Goal: Task Accomplishment & Management: Manage account settings

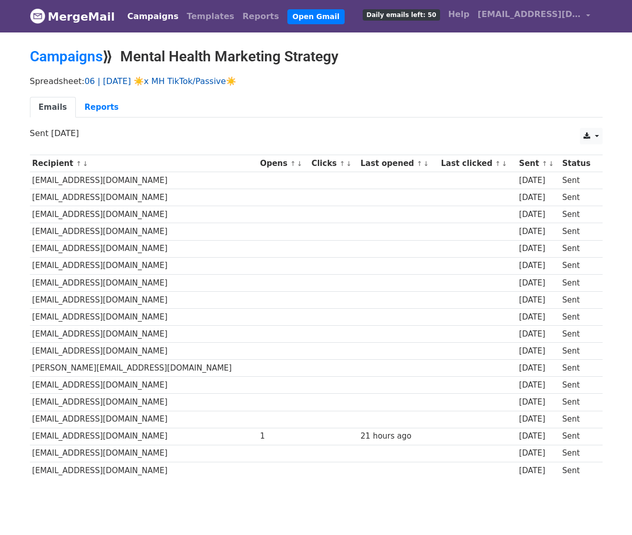
click at [171, 83] on link "06 | [DATE] ☀️x MH TikTok/Passive☀️" at bounding box center [161, 81] width 152 height 10
click at [208, 16] on link "Templates" at bounding box center [211, 16] width 56 height 21
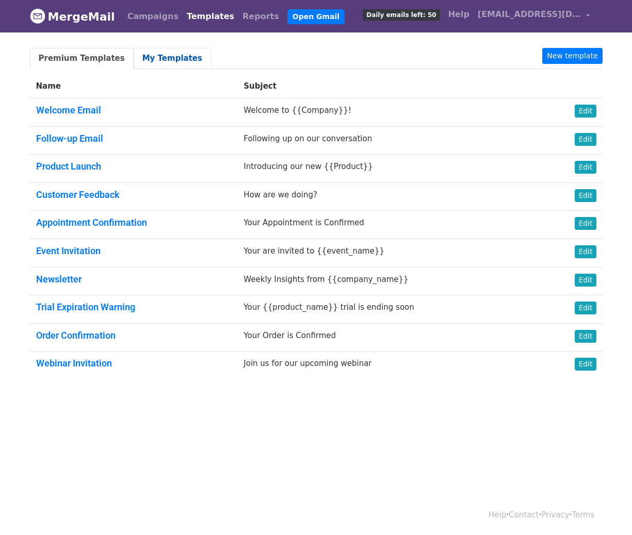
click at [166, 53] on link "My Templates" at bounding box center [172, 58] width 77 height 21
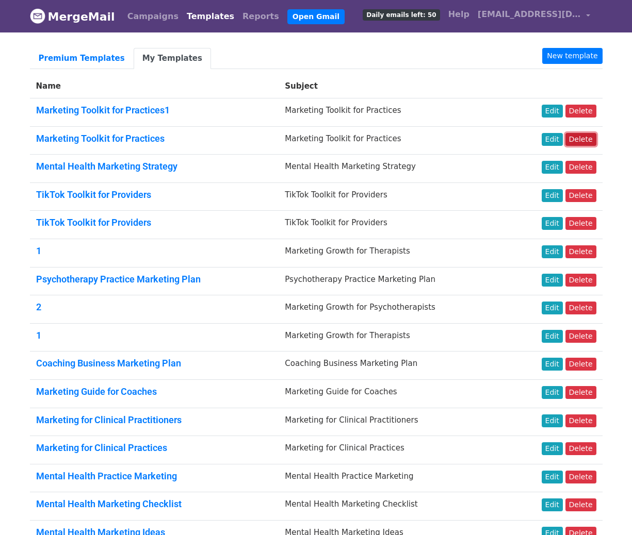
click at [573, 138] on link "Delete" at bounding box center [580, 139] width 31 height 13
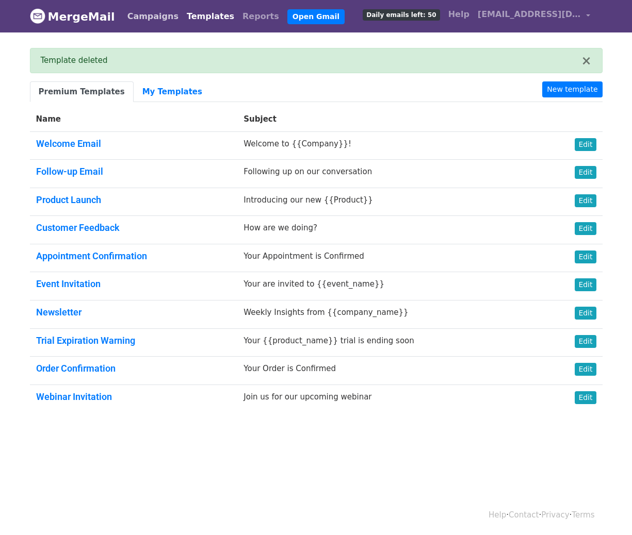
click at [144, 11] on link "Campaigns" at bounding box center [152, 16] width 59 height 21
